Goal: Navigation & Orientation: Find specific page/section

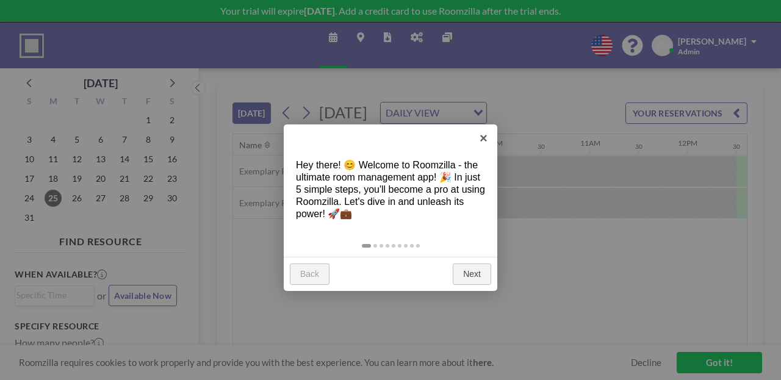
scroll to position [0, 952]
click at [478, 141] on link "×" at bounding box center [483, 138] width 27 height 27
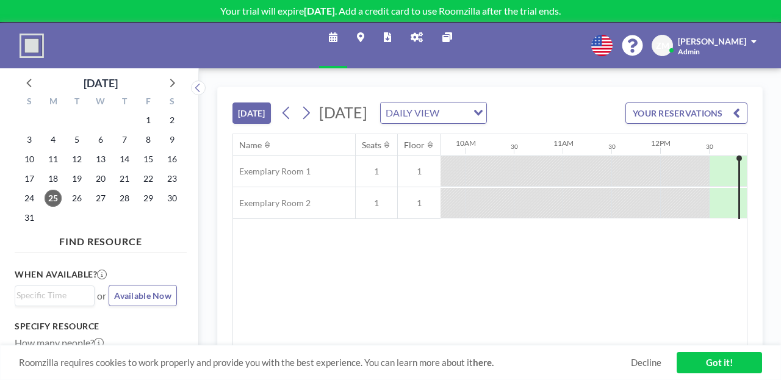
click at [364, 34] on icon at bounding box center [360, 37] width 7 height 10
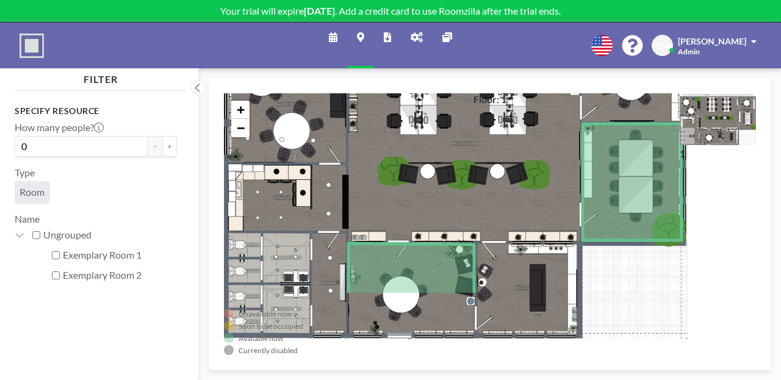
drag, startPoint x: 491, startPoint y: 229, endPoint x: 421, endPoint y: 129, distance: 121.8
click at [421, 128] on div "+ −" at bounding box center [490, 224] width 532 height 262
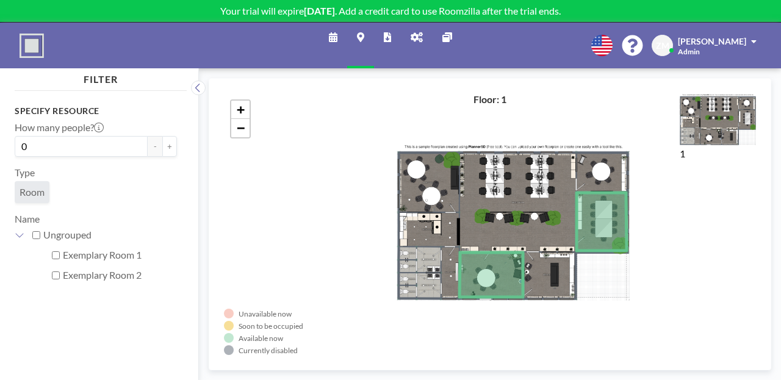
click at [338, 32] on icon at bounding box center [333, 37] width 9 height 10
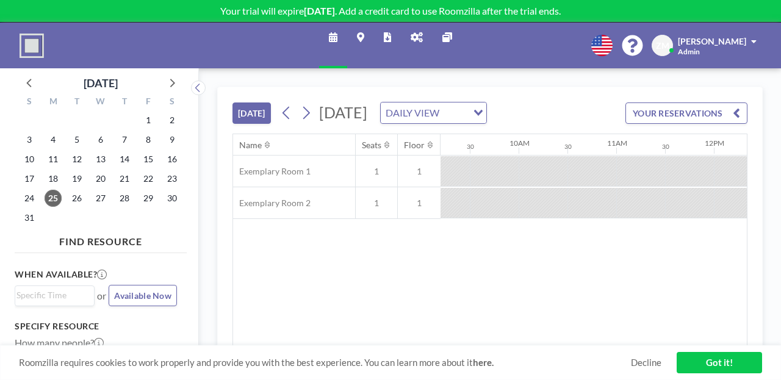
scroll to position [0, 952]
click at [412, 32] on icon at bounding box center [417, 37] width 12 height 10
